Goal: Information Seeking & Learning: Learn about a topic

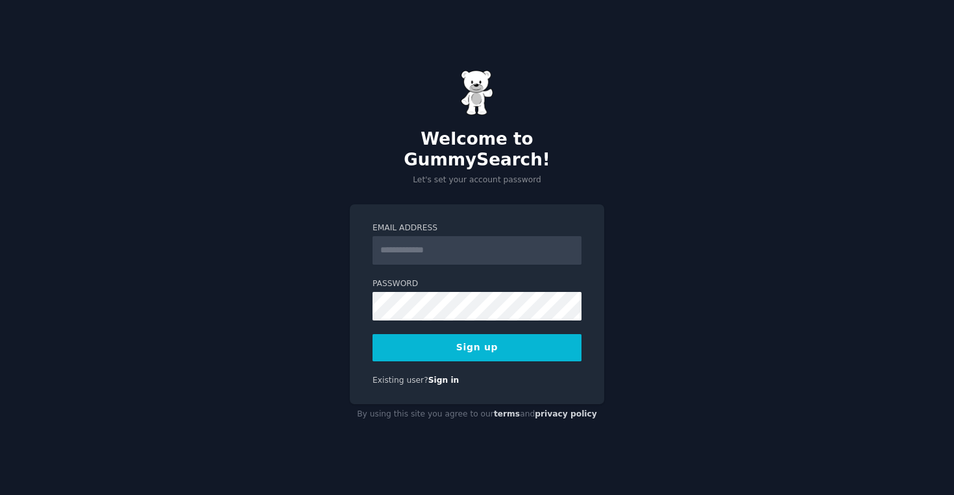
click at [452, 247] on input "Email Address" at bounding box center [477, 250] width 209 height 29
type input "**********"
click at [484, 340] on button "Sign up" at bounding box center [477, 347] width 209 height 27
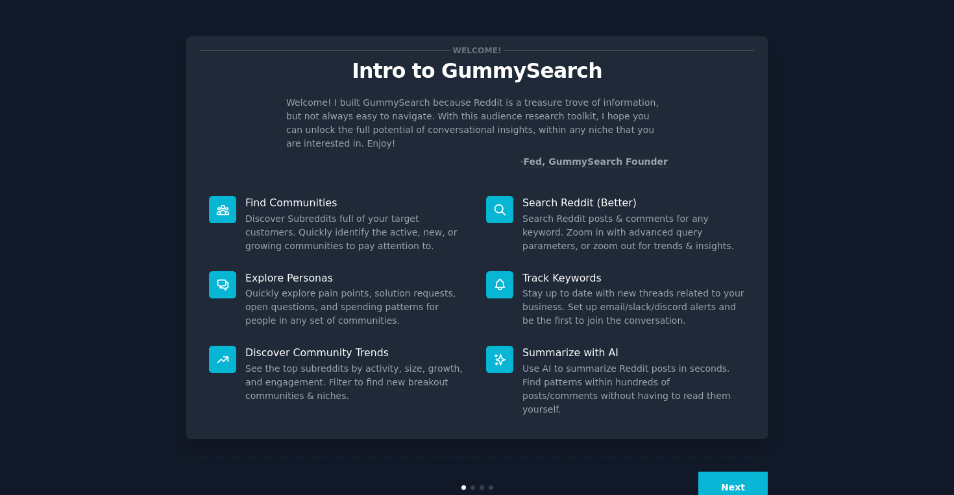
click at [749, 472] on button "Next" at bounding box center [732, 488] width 69 height 32
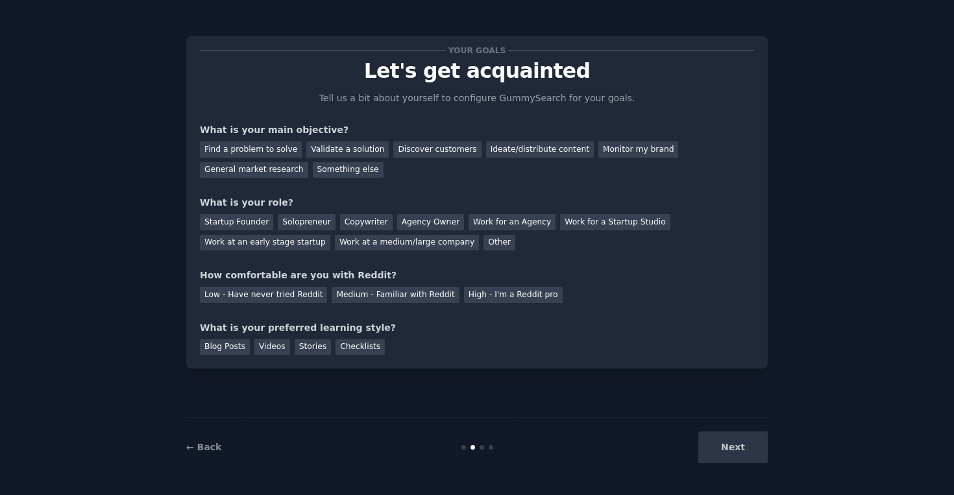
click at [749, 465] on div "← Back Next" at bounding box center [477, 447] width 582 height 60
click at [733, 450] on div "Next" at bounding box center [671, 448] width 194 height 32
click at [726, 439] on div "Next" at bounding box center [671, 448] width 194 height 32
click at [726, 440] on div "Next" at bounding box center [671, 448] width 194 height 32
click at [276, 150] on div "Find a problem to solve" at bounding box center [251, 150] width 102 height 16
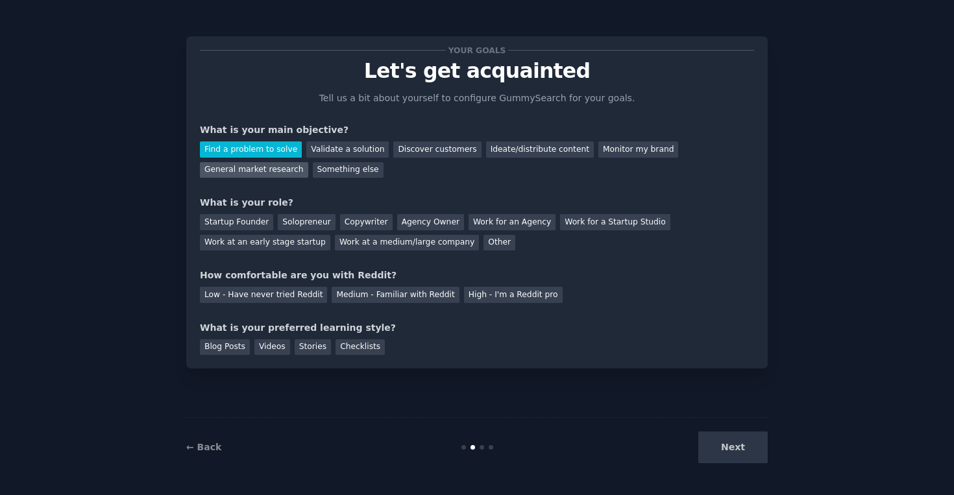
click at [271, 167] on div "General market research" at bounding box center [254, 170] width 108 height 16
click at [280, 151] on div "Find a problem to solve" at bounding box center [251, 150] width 102 height 16
click at [484, 249] on div "Other" at bounding box center [500, 243] width 32 height 16
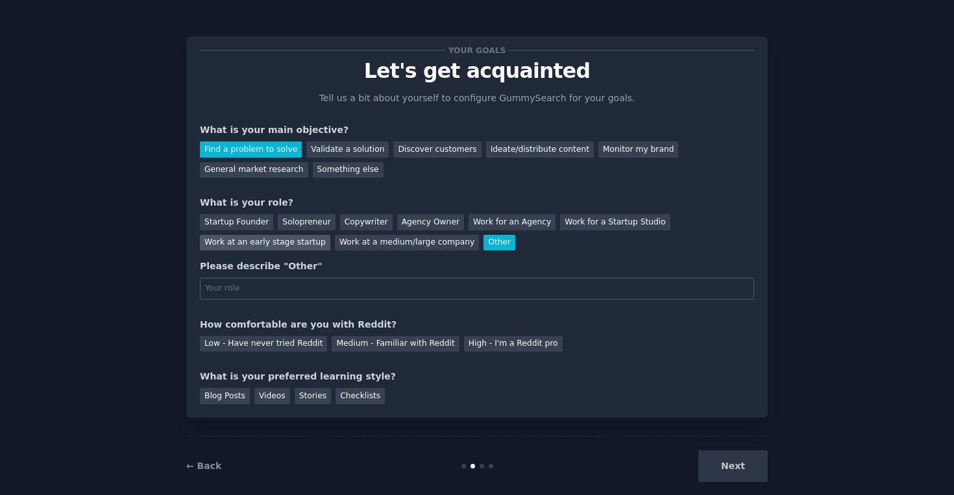
click at [294, 244] on div "Work at an early stage startup" at bounding box center [265, 243] width 130 height 16
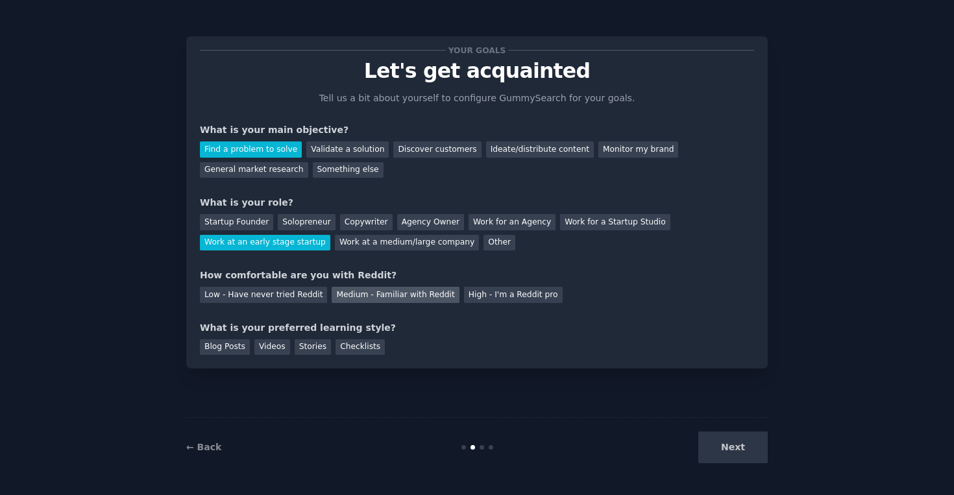
click at [395, 297] on div "Medium - Familiar with Reddit" at bounding box center [395, 295] width 127 height 16
click at [310, 343] on div "Stories" at bounding box center [313, 348] width 36 height 16
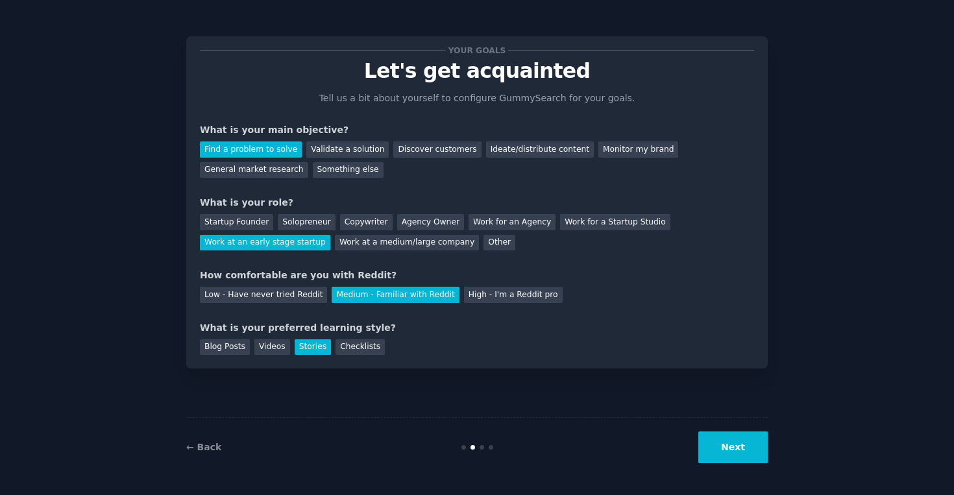
click at [746, 445] on button "Next" at bounding box center [732, 448] width 69 height 32
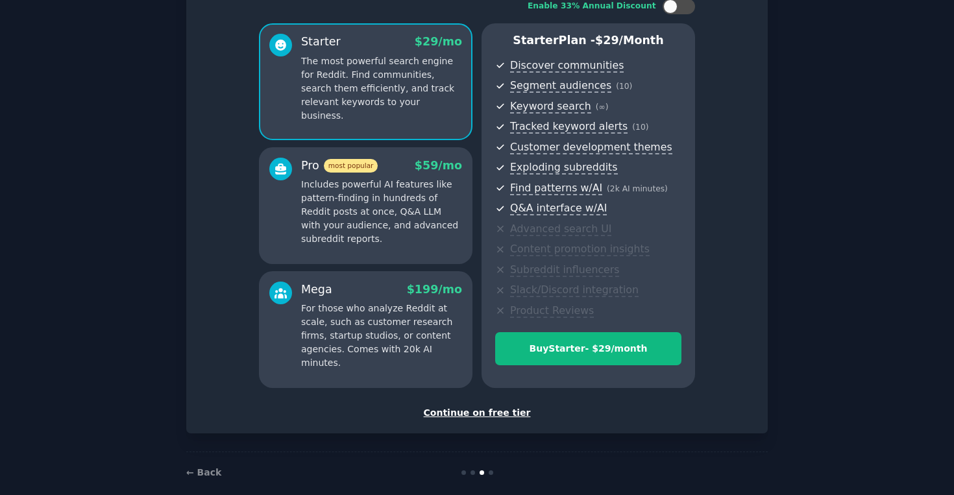
scroll to position [109, 0]
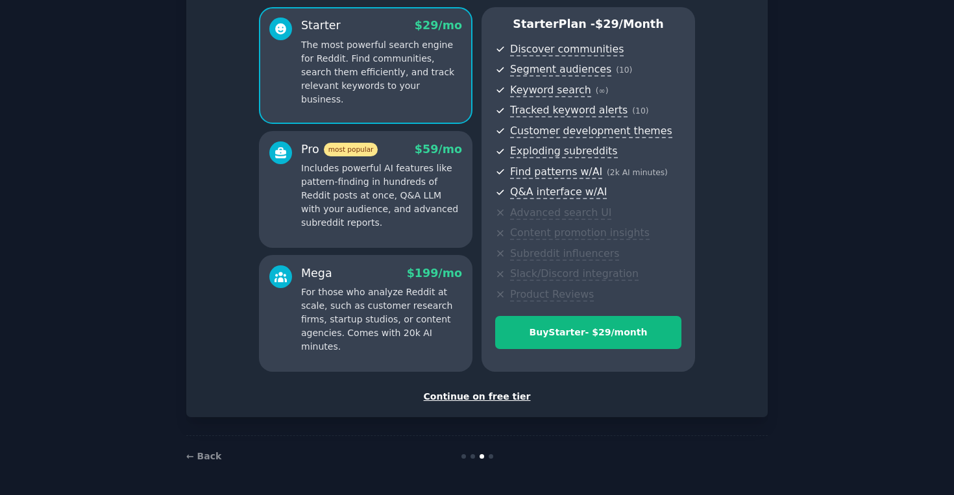
click at [506, 395] on div "Continue on free tier" at bounding box center [477, 397] width 554 height 14
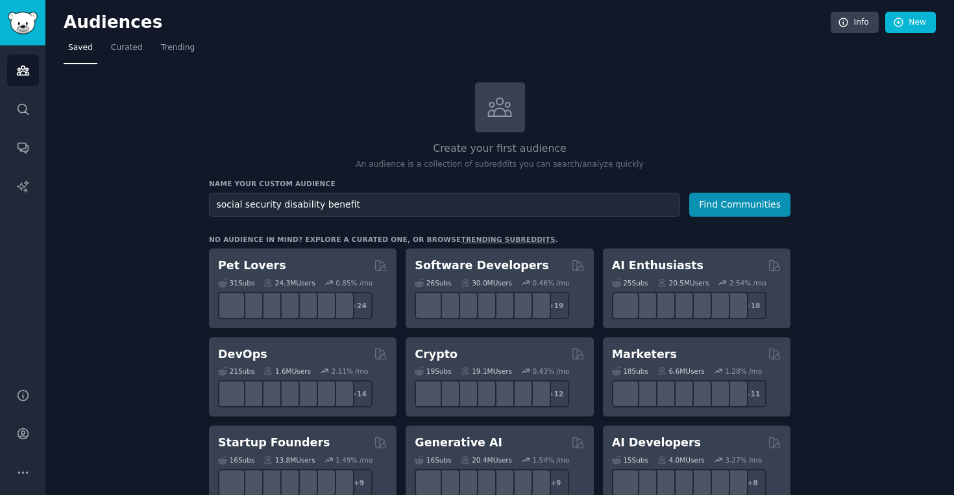
type input "social security disability benefit"
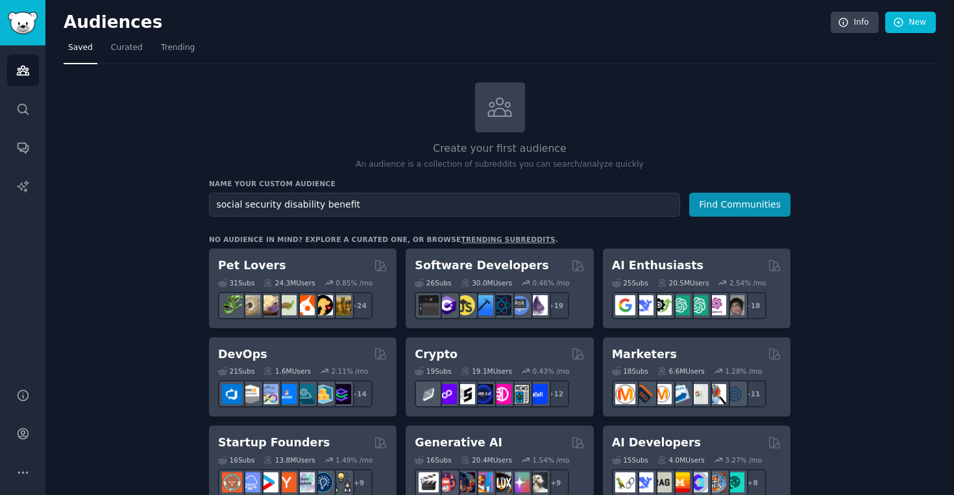
click at [689, 193] on button "Find Communities" at bounding box center [739, 205] width 101 height 24
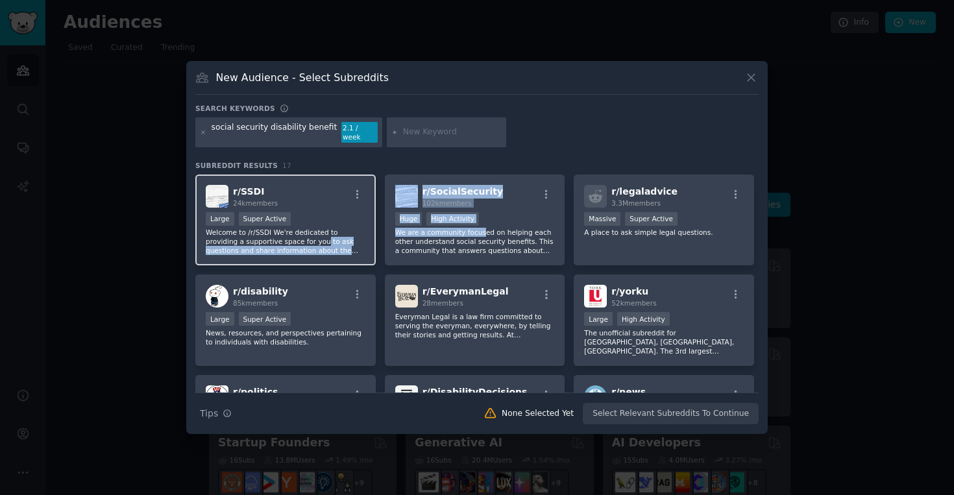
drag, startPoint x: 479, startPoint y: 228, endPoint x: 323, endPoint y: 232, distance: 156.5
click at [323, 232] on div "r/ SSDI 24k members Large Super Active Welcome to /r/SSDI We're dedicated to pr…" at bounding box center [476, 371] width 563 height 392
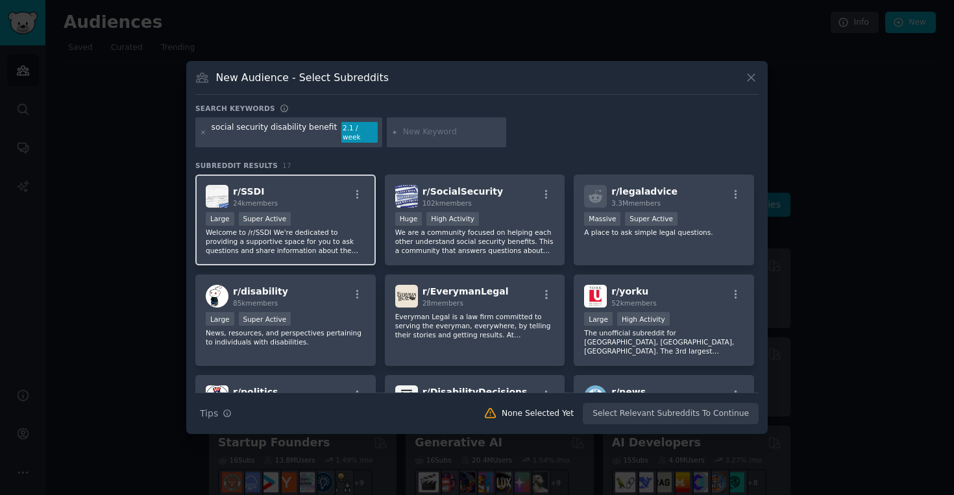
click at [253, 186] on span "r/ SSDI" at bounding box center [248, 191] width 31 height 10
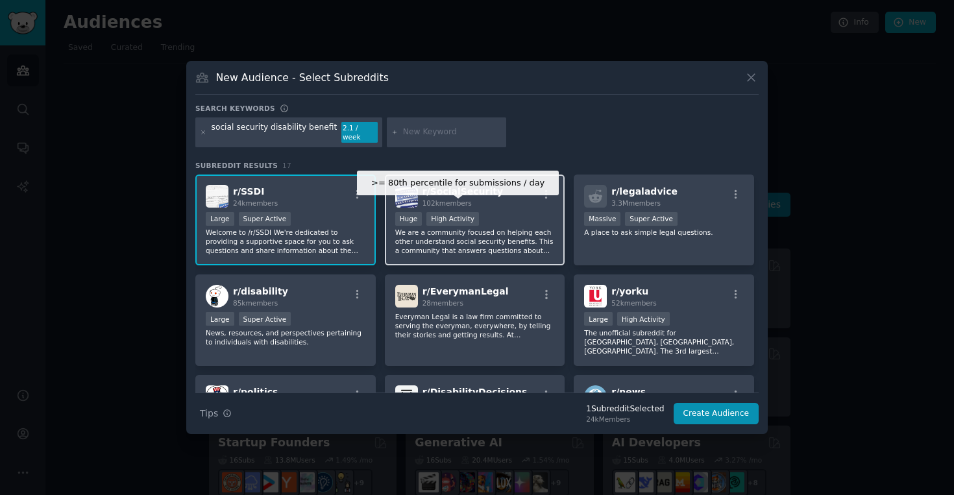
click at [438, 212] on div "High Activity" at bounding box center [452, 219] width 53 height 14
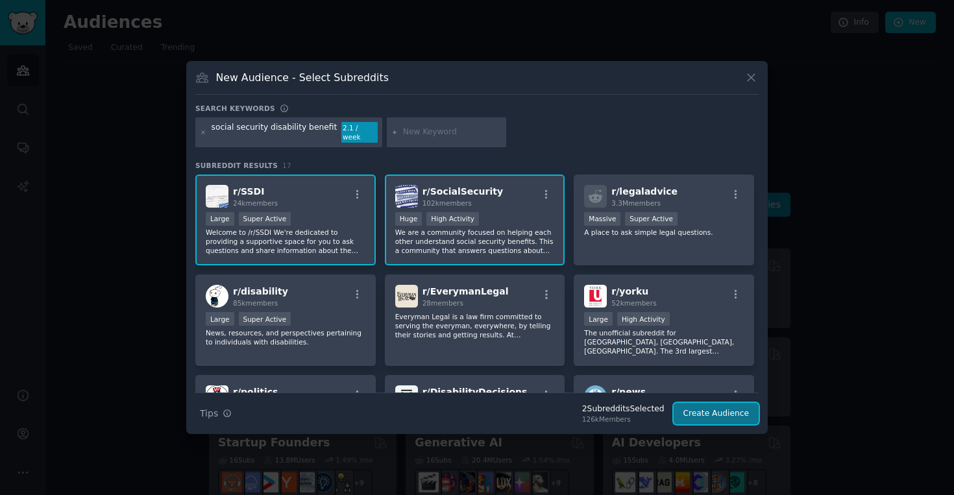
click at [722, 410] on button "Create Audience" at bounding box center [717, 414] width 86 height 22
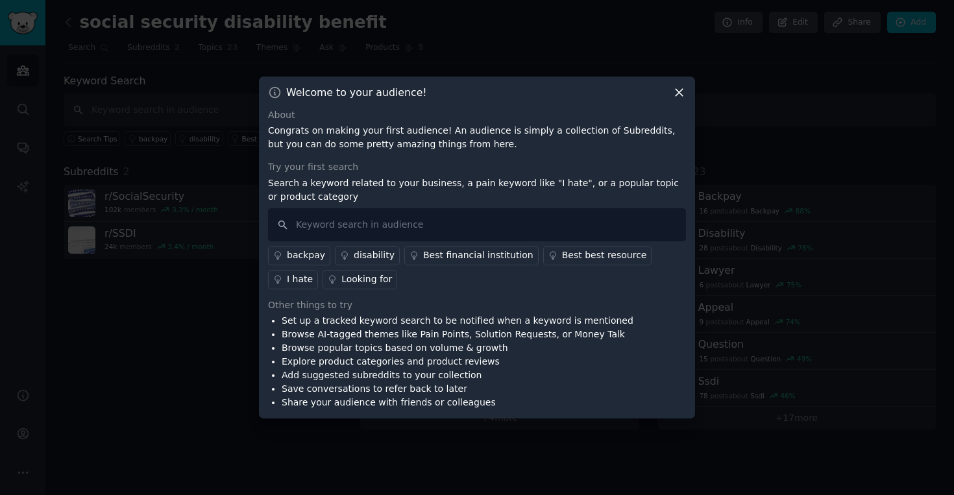
click at [571, 259] on div "Best best resource" at bounding box center [604, 256] width 85 height 14
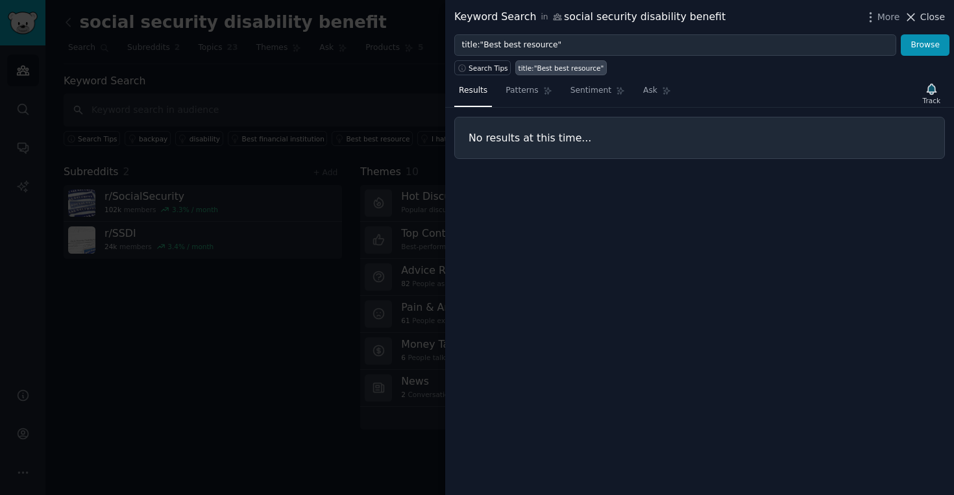
click at [928, 19] on span "Close" at bounding box center [933, 17] width 25 height 14
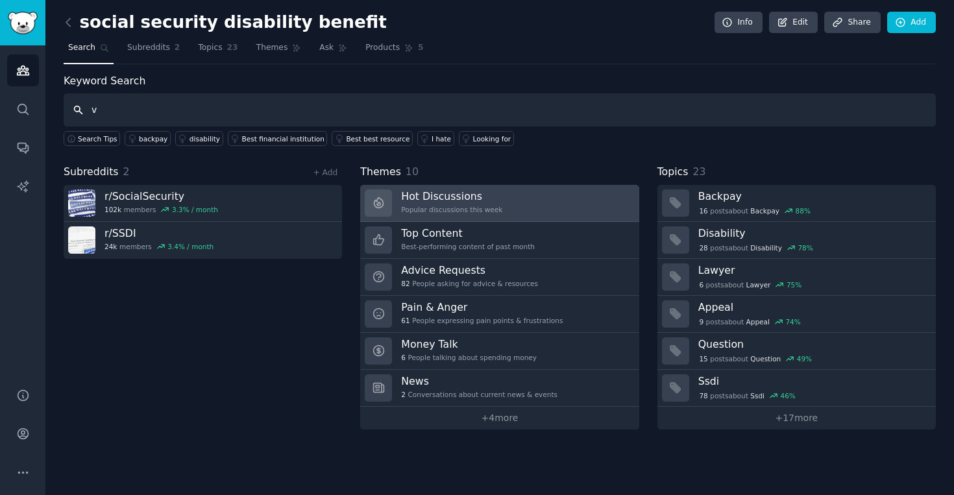
type input "v"
click at [485, 205] on div "Popular discussions this week" at bounding box center [451, 209] width 101 height 9
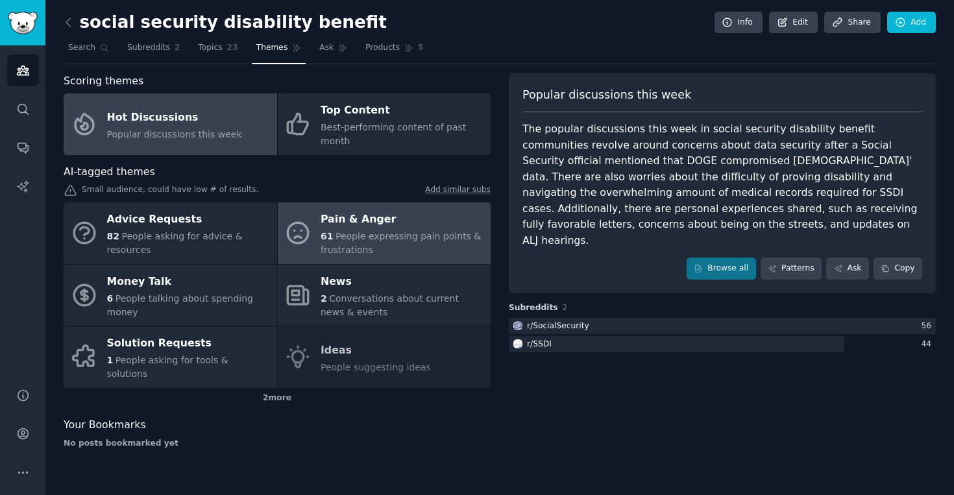
click at [410, 257] on link "Pain & Anger 61 People expressing pain points & frustrations" at bounding box center [385, 234] width 214 height 62
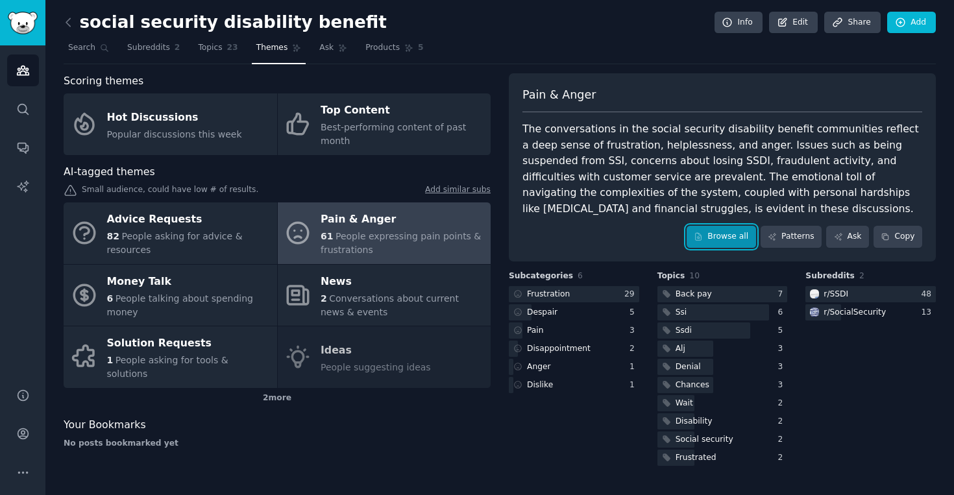
click at [724, 240] on link "Browse all" at bounding box center [721, 237] width 69 height 22
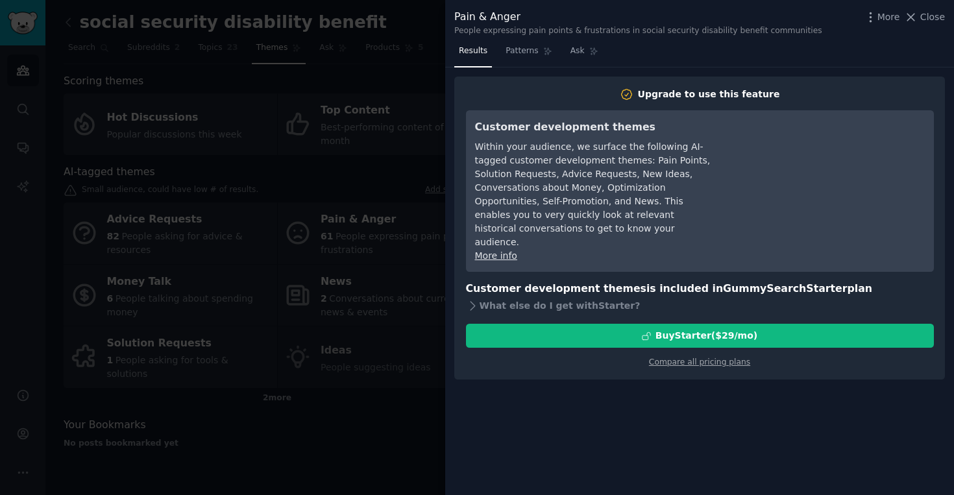
click at [371, 73] on div at bounding box center [477, 247] width 954 height 495
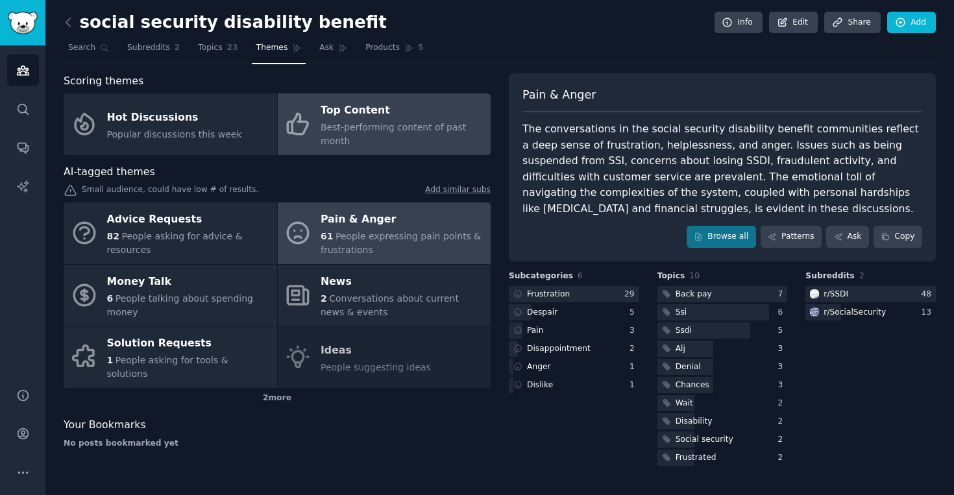
click at [343, 105] on div "Top Content" at bounding box center [403, 111] width 164 height 21
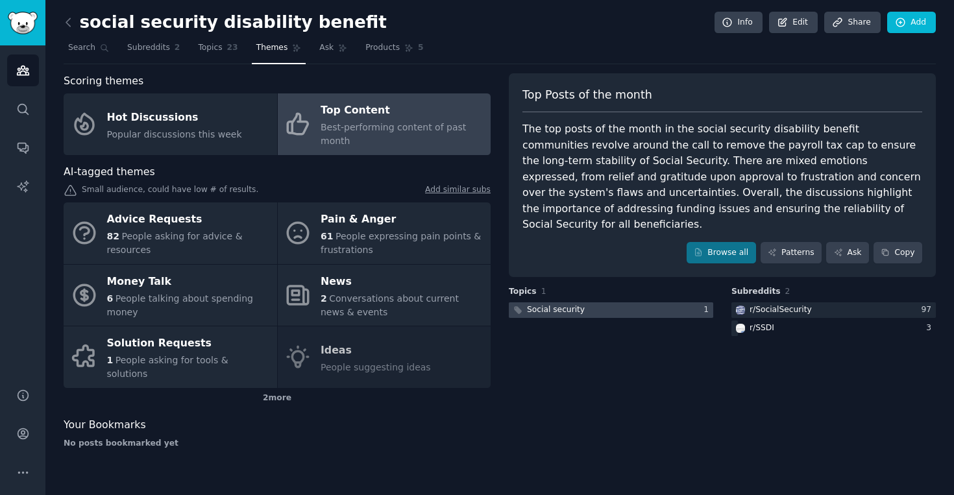
click at [565, 303] on div "Social security" at bounding box center [548, 311] width 79 height 16
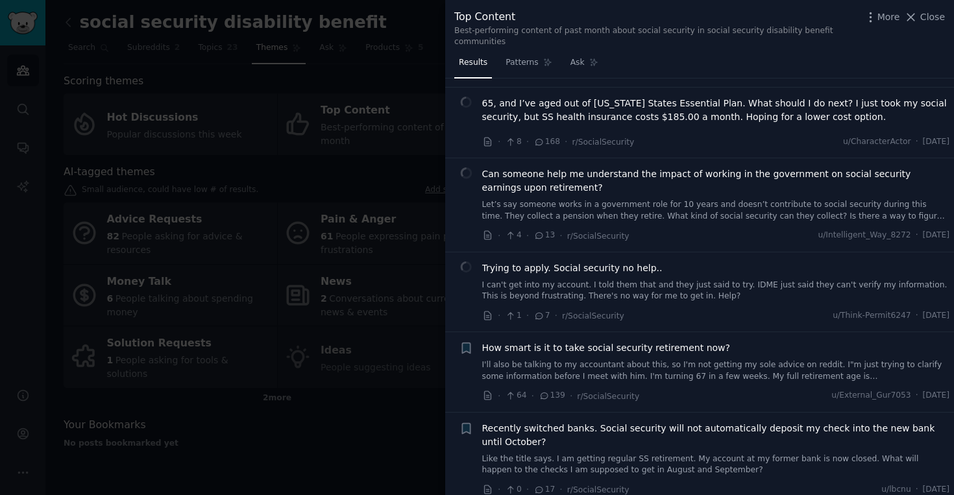
scroll to position [537, 0]
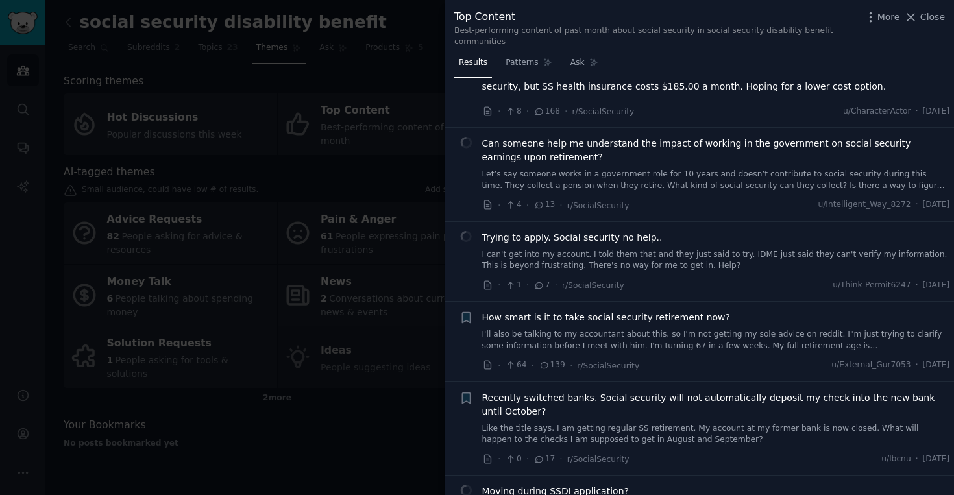
click at [623, 231] on span "Trying to apply. Social security no help.." at bounding box center [572, 238] width 180 height 14
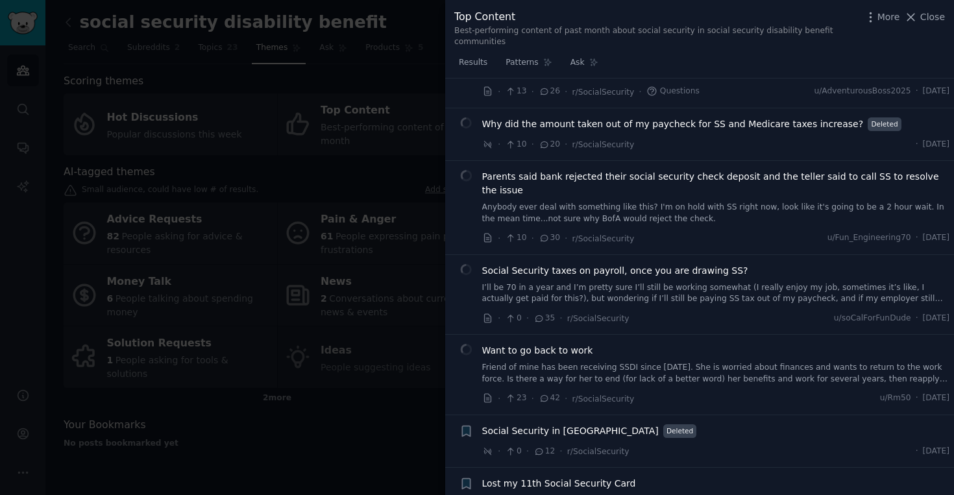
scroll to position [1664, 0]
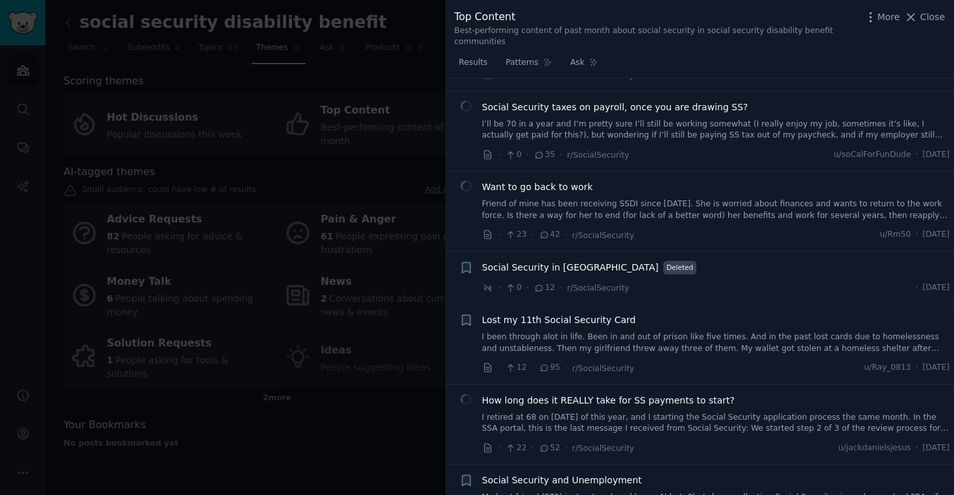
click at [935, 23] on div "More Close" at bounding box center [904, 17] width 81 height 16
click at [933, 19] on span "Close" at bounding box center [933, 17] width 25 height 14
